Goal: Information Seeking & Learning: Learn about a topic

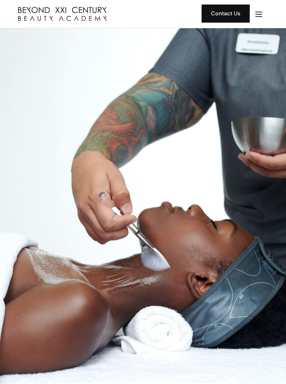
click at [258, 15] on img "menu" at bounding box center [258, 14] width 9 height 9
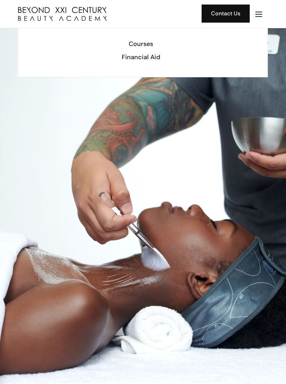
click at [149, 44] on div "Courses" at bounding box center [140, 43] width 235 height 9
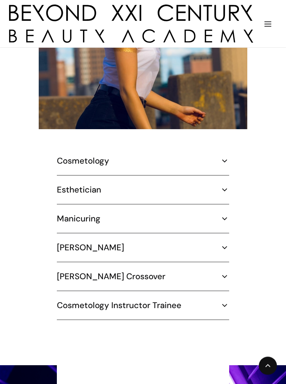
scroll to position [1042, 0]
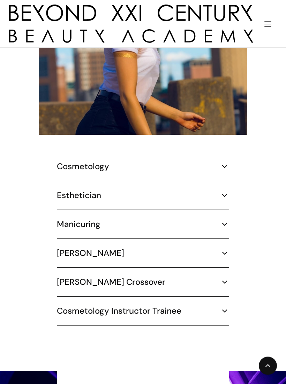
click at [218, 190] on div "Esthetician" at bounding box center [143, 195] width 172 height 10
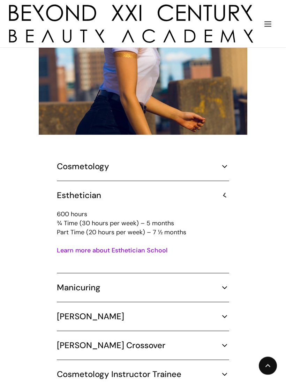
scroll to position [1043, 0]
click at [140, 246] on link "Learn more about Esthetician School" at bounding box center [112, 250] width 110 height 8
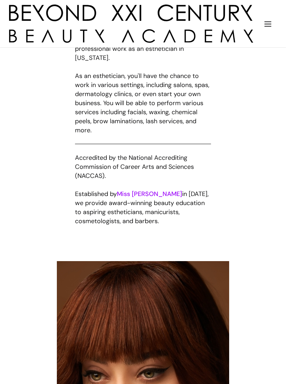
scroll to position [1881, 0]
click at [137, 193] on link "Miss Maria" at bounding box center [149, 194] width 65 height 8
click at [135, 198] on link "Miss Maria" at bounding box center [149, 194] width 65 height 8
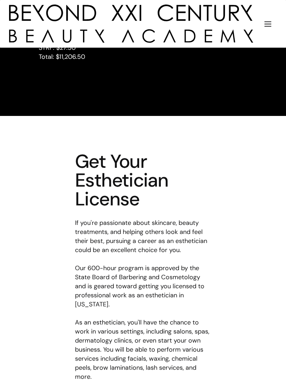
scroll to position [1629, 0]
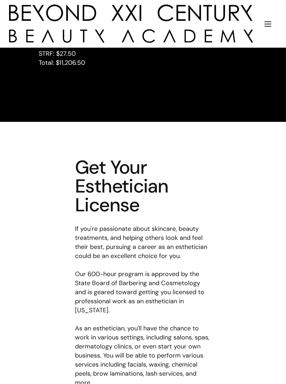
click at [268, 28] on img "menu" at bounding box center [267, 24] width 9 height 9
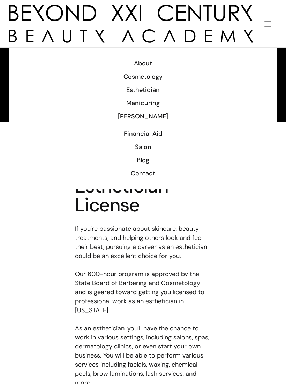
click at [144, 150] on div "Salon" at bounding box center [142, 146] width 249 height 9
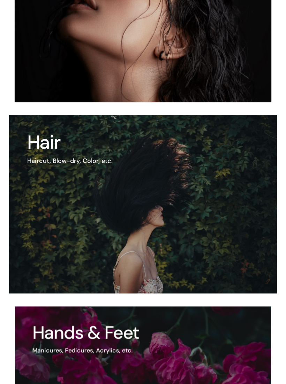
scroll to position [416, 0]
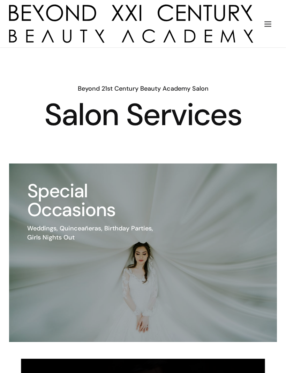
click at [160, 140] on div "Beyond 21st Century Beauty Academy Salon Salon Services" at bounding box center [143, 106] width 286 height 116
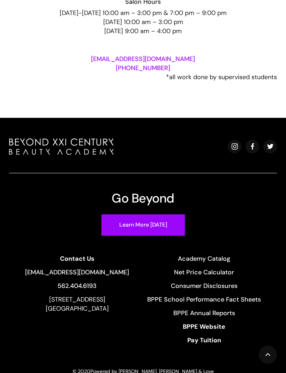
scroll to position [1004, 0]
click at [212, 273] on link "Net Price Calculator" at bounding box center [204, 272] width 114 height 9
